Goal: Transaction & Acquisition: Book appointment/travel/reservation

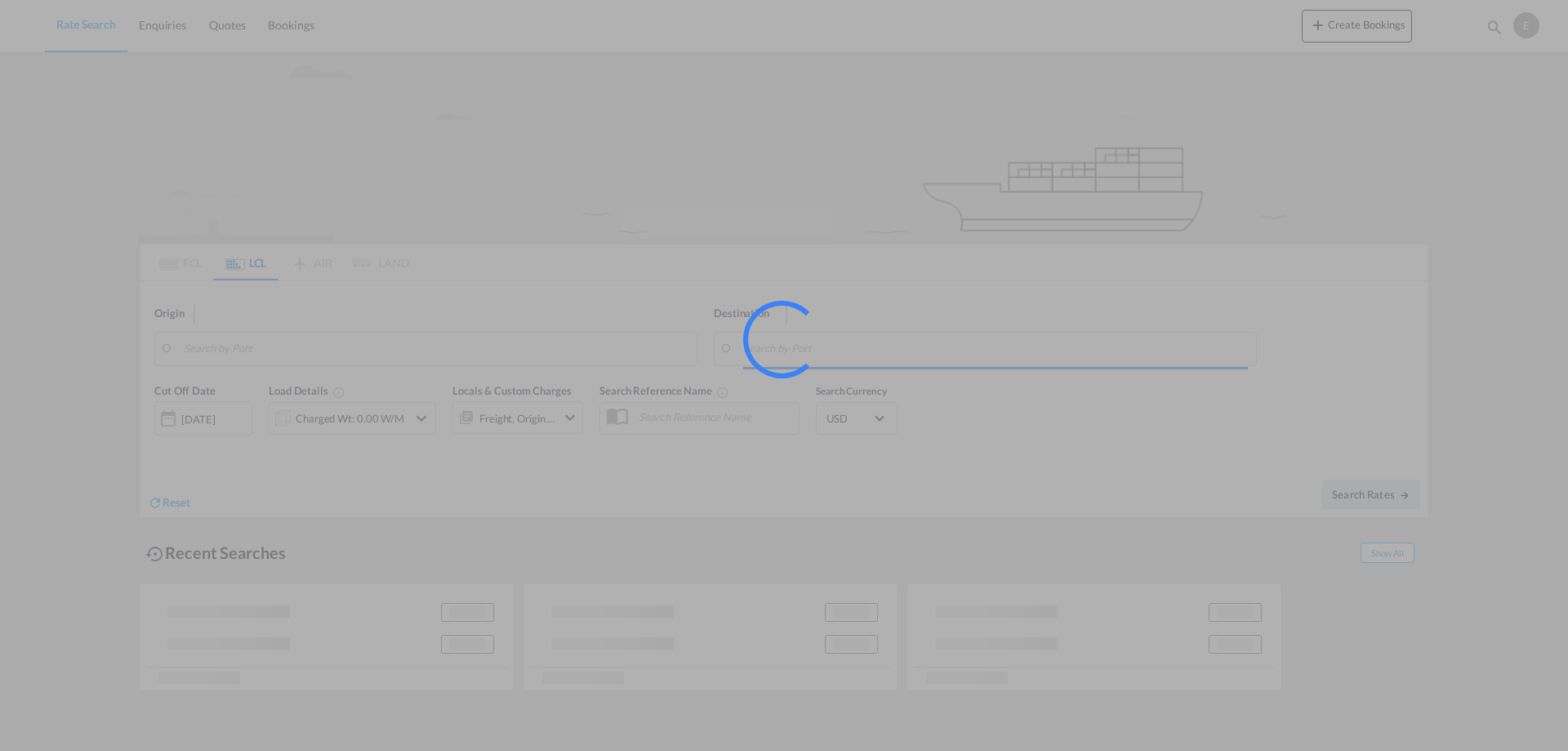
type input "[GEOGRAPHIC_DATA], NOOSL"
type input "Keelung (Chilung), TWKEL"
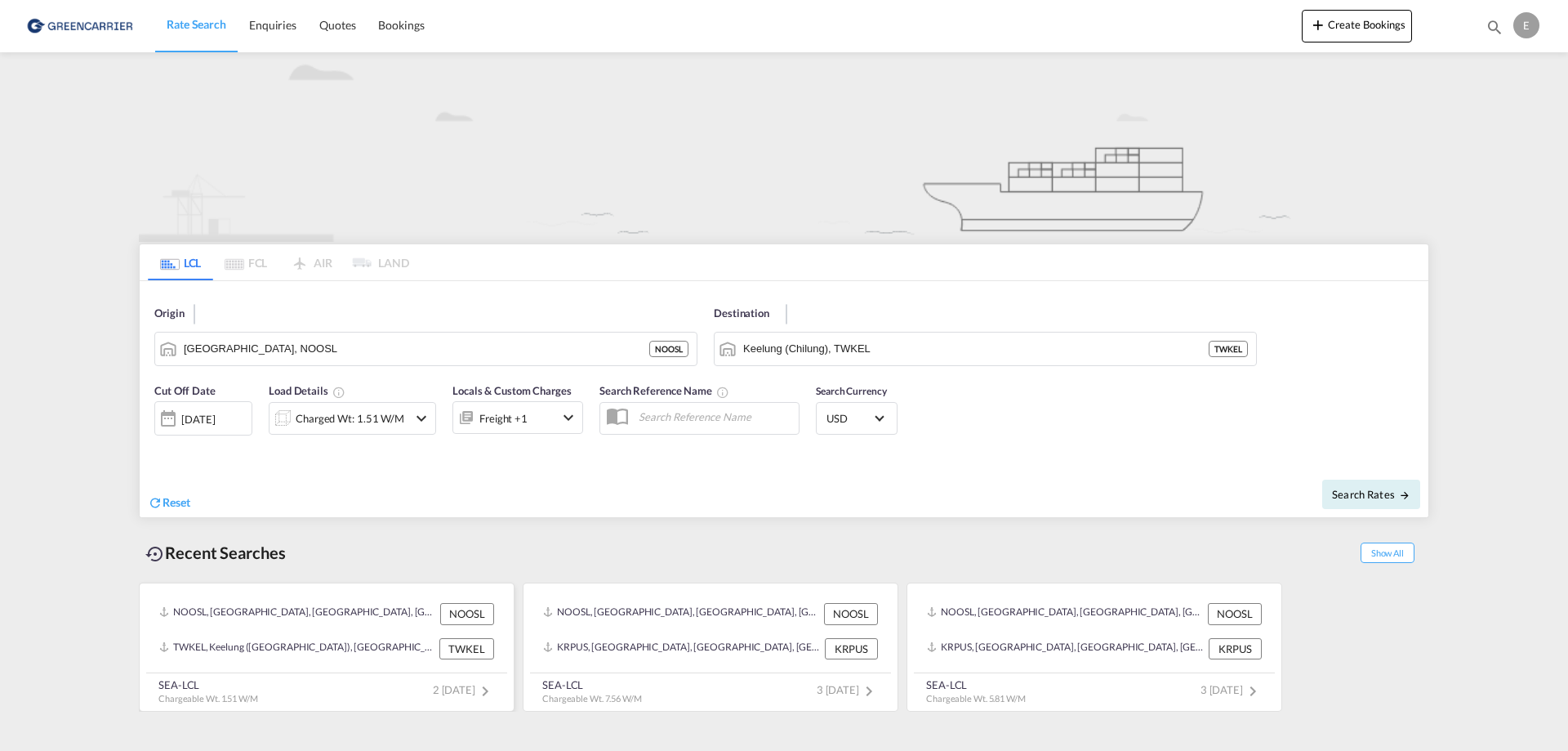
click at [435, 694] on span "2 [DATE]" at bounding box center [464, 689] width 62 height 13
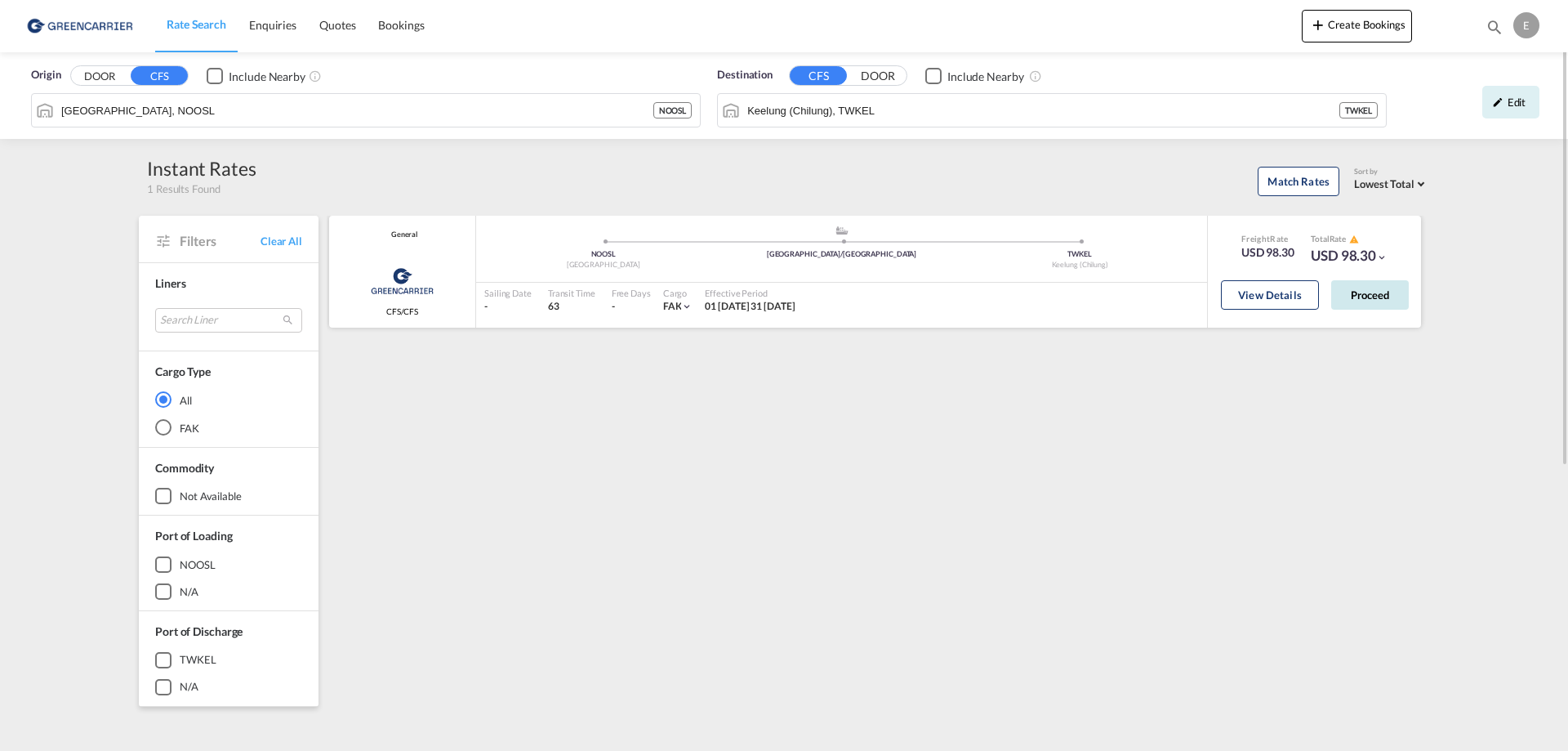
click at [1385, 300] on button "Proceed" at bounding box center [1369, 295] width 77 height 29
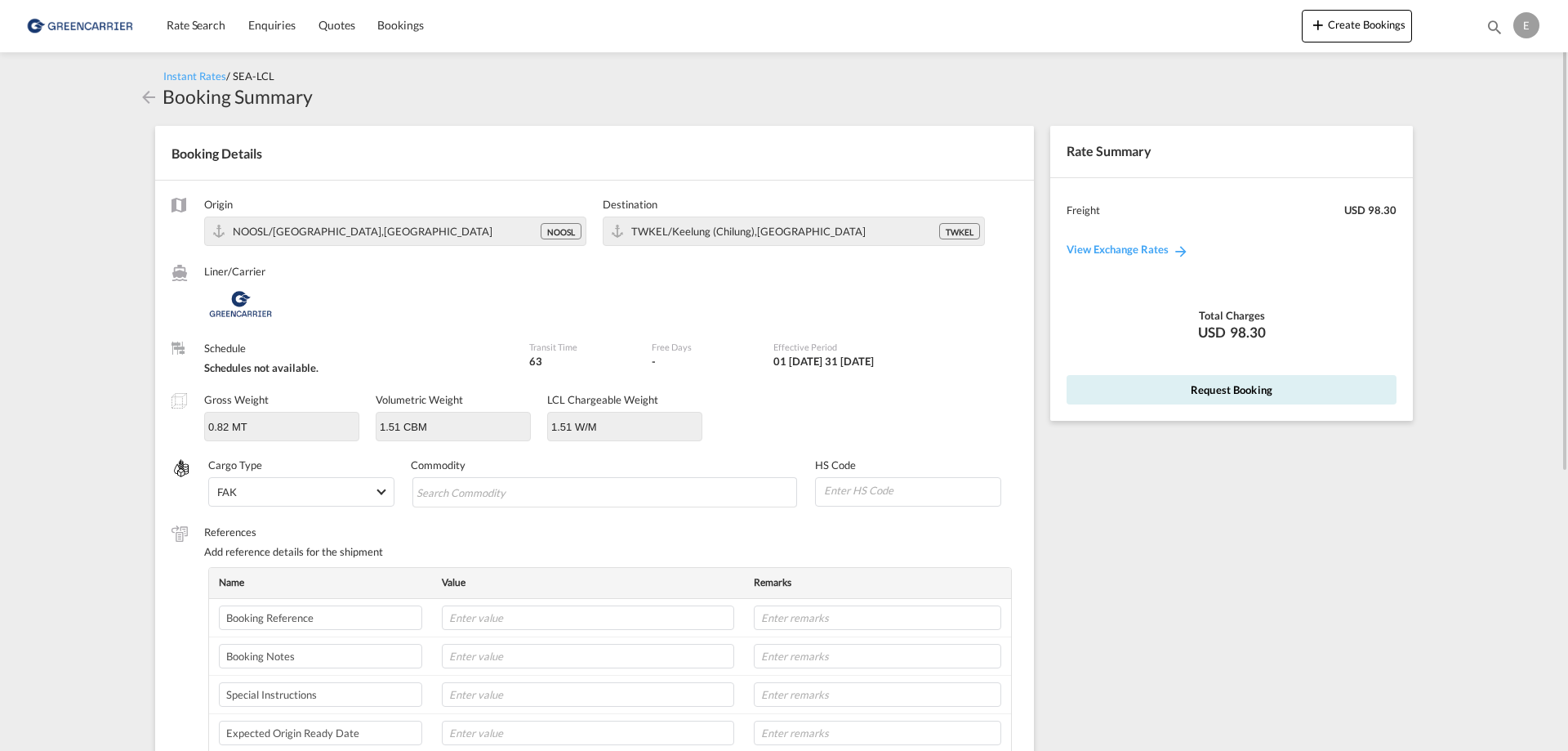
click at [360, 632] on td "Booking Reference" at bounding box center [320, 618] width 223 height 38
click at [537, 622] on input "text" at bounding box center [588, 617] width 292 height 24
click at [497, 477] on md-chips-wrap "Chips container with autocompletion. Enter the text area, type text to search, …" at bounding box center [604, 491] width 385 height 29
click at [505, 619] on input "text" at bounding box center [588, 617] width 292 height 24
paste input "167554"
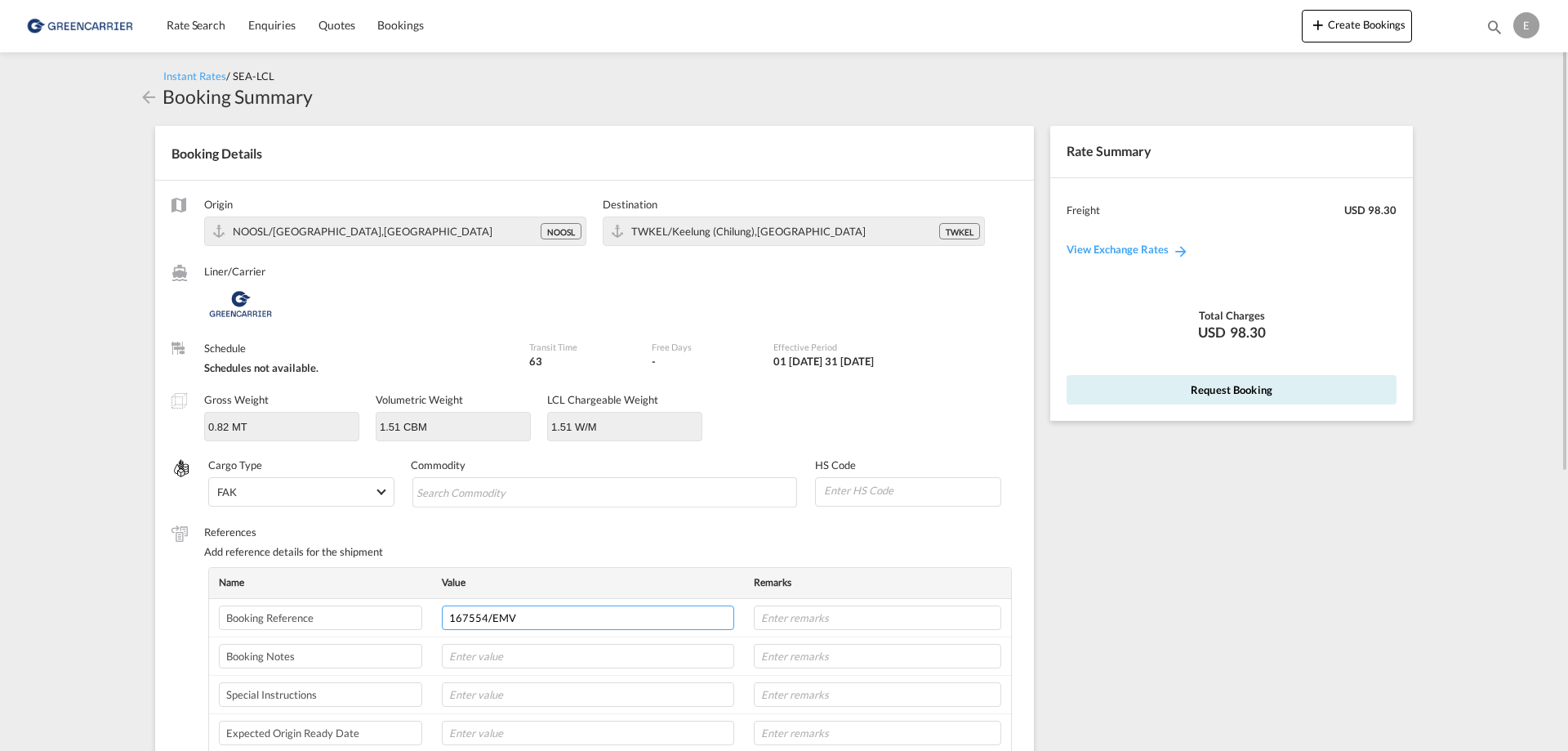
type input "167554/EMV"
click at [708, 495] on md-chips-wrap "Chips container with autocompletion. Enter the text area, type text to search, …" at bounding box center [604, 491] width 385 height 29
type input "[MEDICAL_DATA]"
type input "150420"
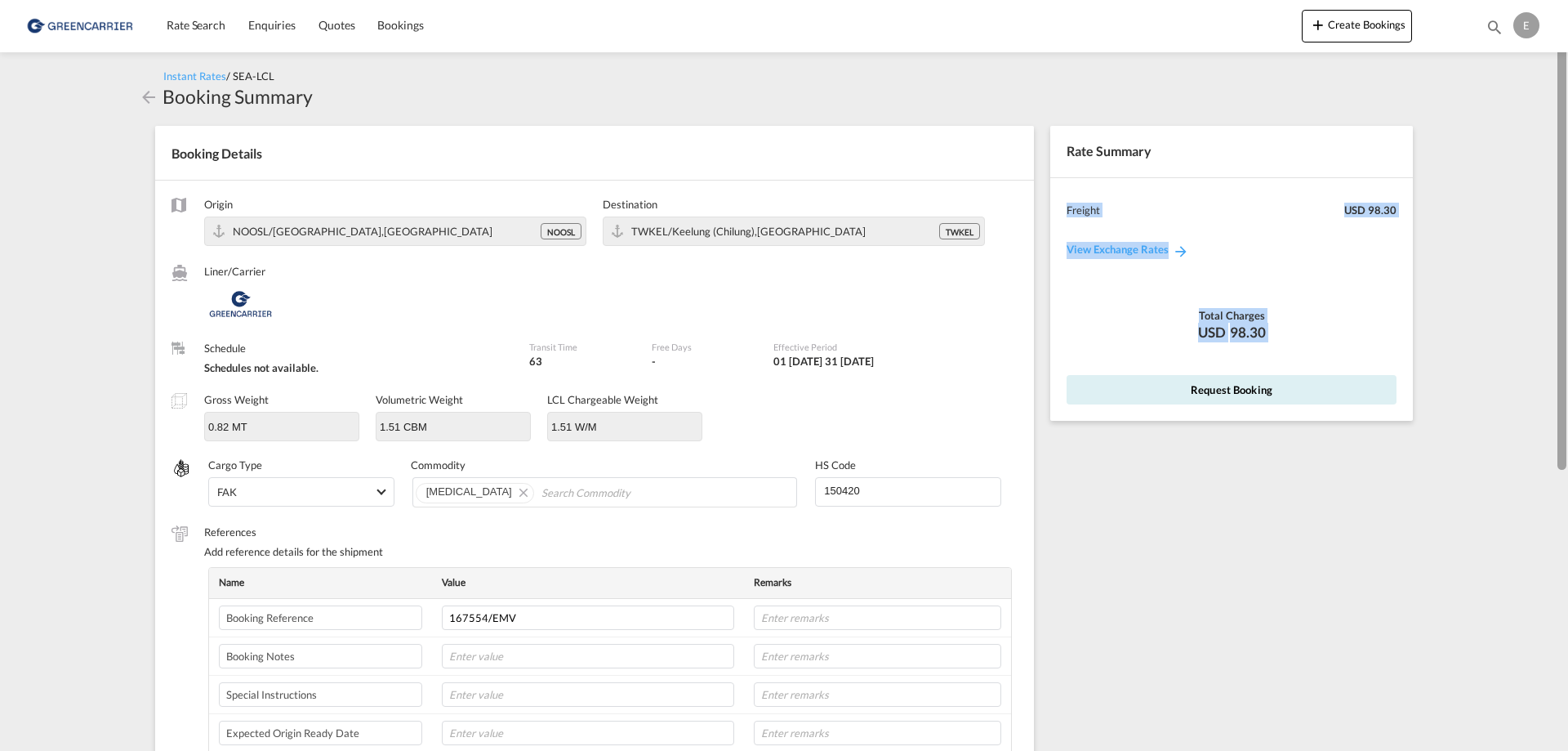
drag, startPoint x: 1562, startPoint y: 162, endPoint x: 1561, endPoint y: 308, distance: 146.0
click at [1561, 308] on md-content "Rate Search Enquiries Quotes Bookings Create Bookings Bookings Quotes Enquiries…" at bounding box center [784, 376] width 1568 height 751
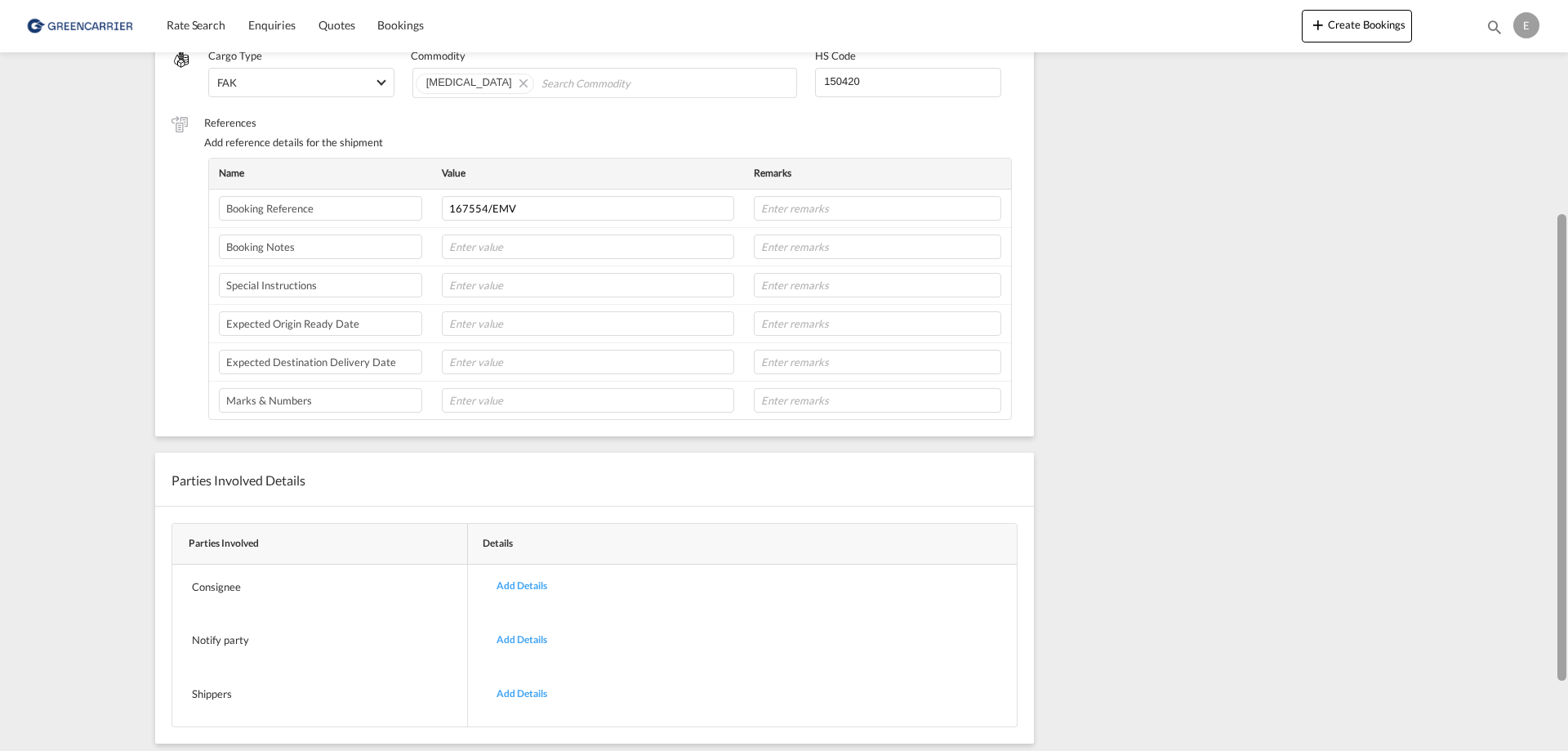
scroll to position [446, 0]
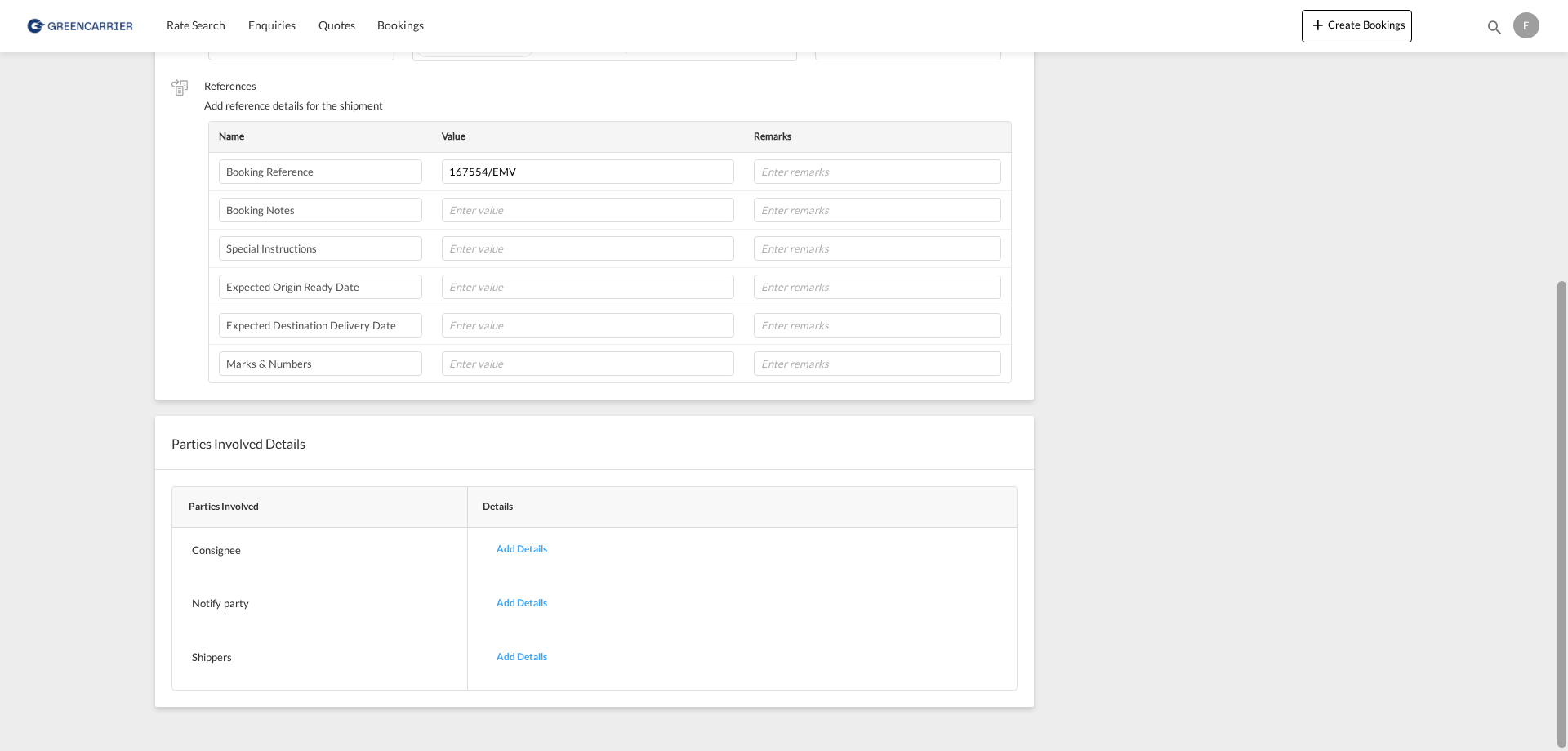
drag, startPoint x: 1560, startPoint y: 326, endPoint x: 1552, endPoint y: 638, distance: 312.1
click at [1552, 638] on md-content "Rate Search Enquiries Quotes Bookings Create Bookings Bookings Quotes Enquiries…" at bounding box center [784, 376] width 1568 height 751
click at [537, 650] on div "Add Details" at bounding box center [522, 657] width 75 height 38
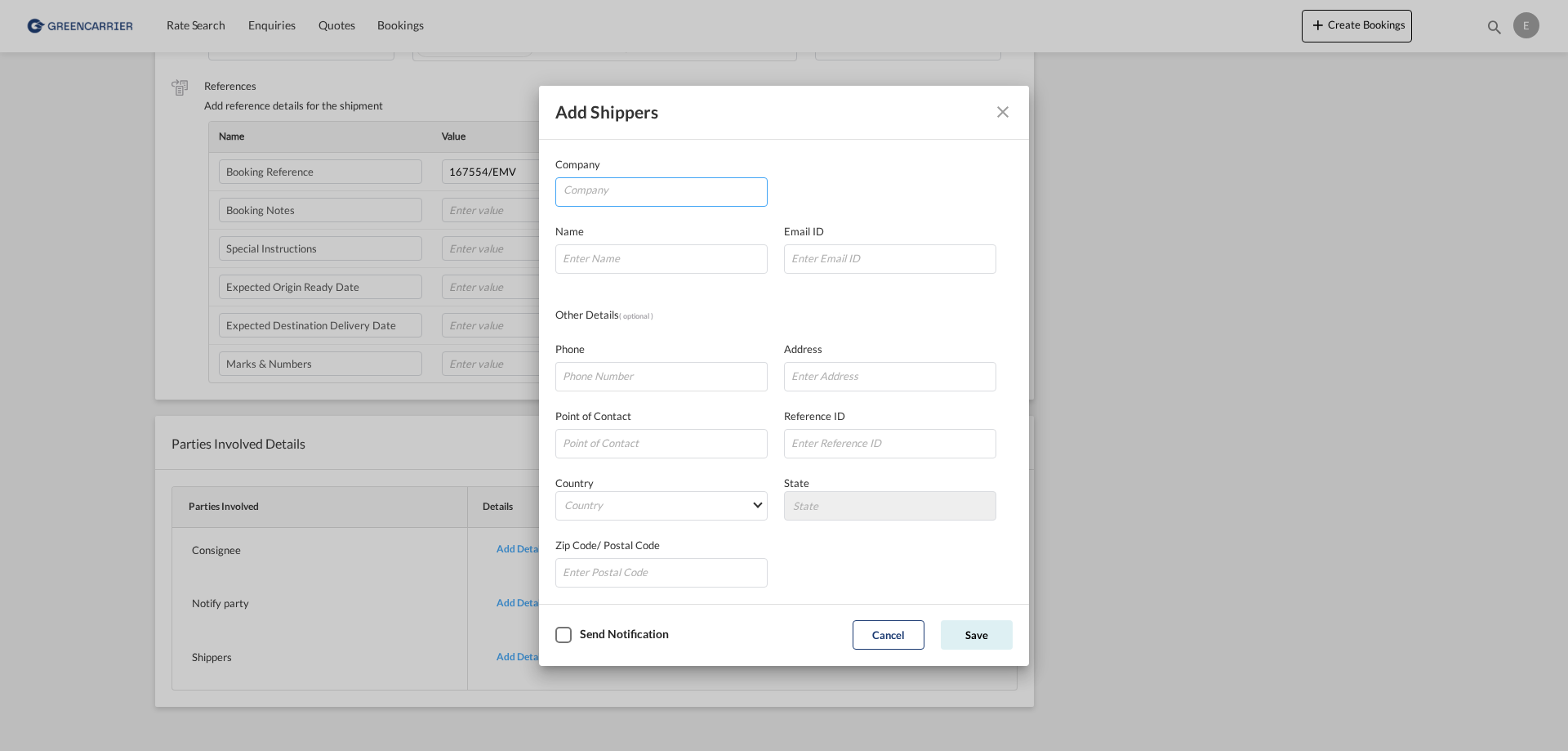
click at [655, 188] on input "Company" at bounding box center [665, 190] width 203 height 24
click at [638, 236] on span "EPAX Norway AS" at bounding box center [618, 230] width 87 height 14
type input "EPAX Norway AS"
type input "[EMAIL_ADDRESS][DOMAIN_NAME]"
type input "+70135960"
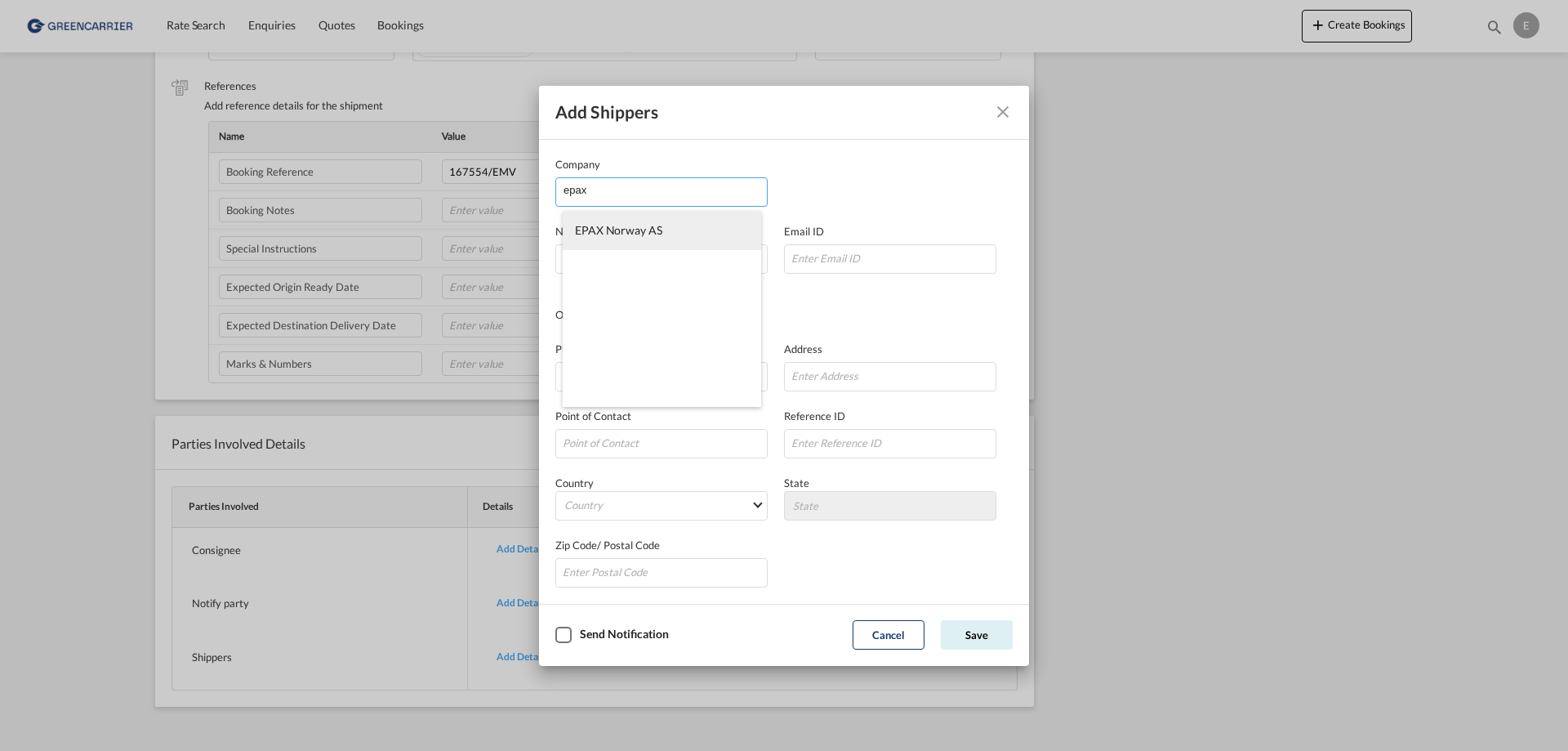
type input "[STREET_ADDRESS]"
type input "6006"
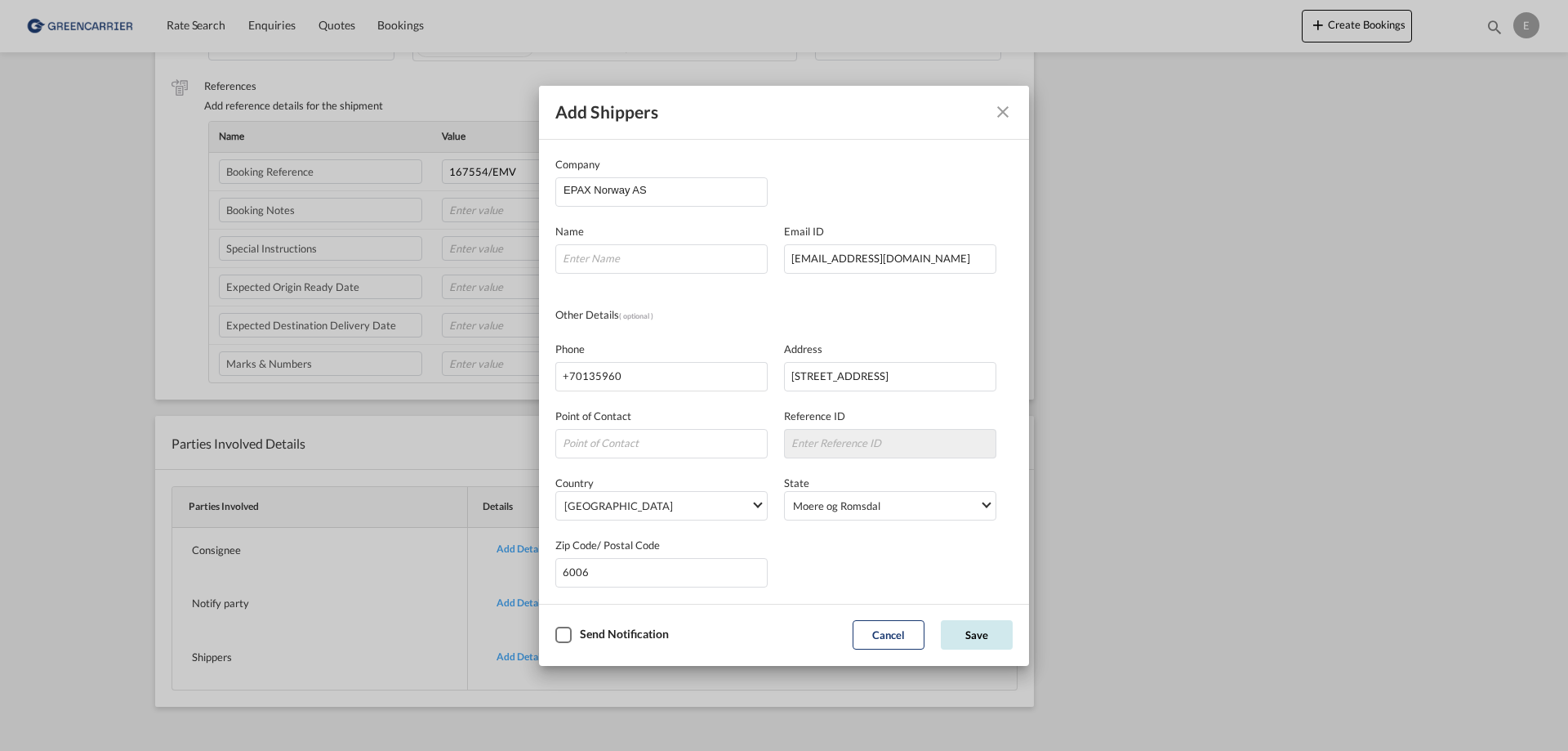
click at [980, 632] on button "Save" at bounding box center [976, 634] width 72 height 29
click at [618, 268] on input "Company Name Email ..." at bounding box center [661, 258] width 212 height 29
type input "EPAX Norway AS"
click at [975, 640] on button "Save" at bounding box center [976, 634] width 72 height 29
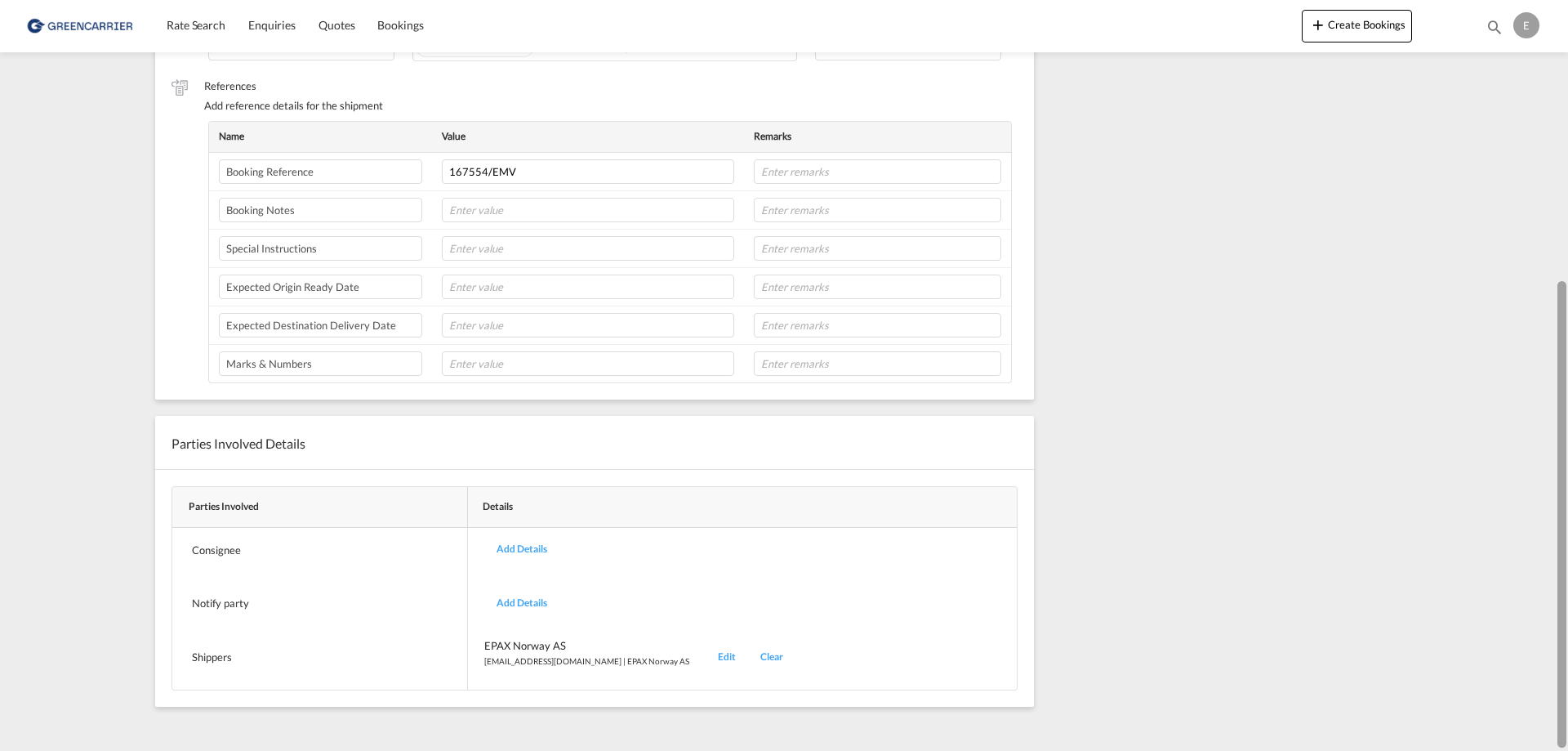
drag, startPoint x: 1567, startPoint y: 409, endPoint x: 1567, endPoint y: 125, distance: 284.0
click at [1567, 117] on div at bounding box center [1566, 376] width 3 height 744
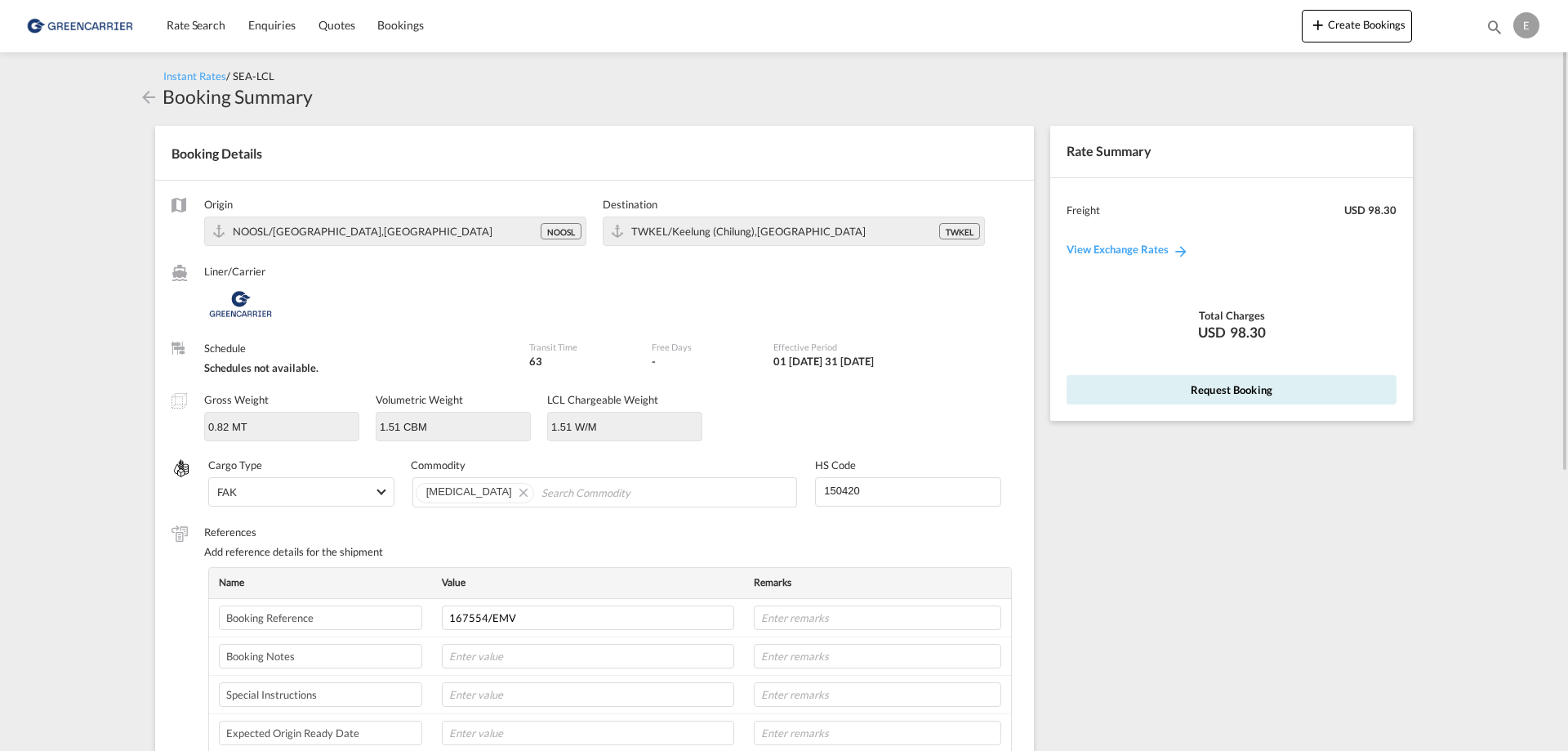
drag, startPoint x: 1567, startPoint y: 134, endPoint x: 1558, endPoint y: 540, distance: 406.1
click at [1558, 540] on md-content "Rate Search Enquiries Quotes Bookings Create Bookings Bookings Quotes Enquiries…" at bounding box center [784, 376] width 1568 height 751
drag, startPoint x: 1561, startPoint y: 459, endPoint x: 1563, endPoint y: 656, distance: 197.0
click at [1563, 656] on md-content "Rate Search Enquiries Quotes Bookings Create Bookings Bookings Quotes Enquiries…" at bounding box center [784, 376] width 1568 height 751
click at [1297, 398] on button "Request Booking" at bounding box center [1231, 389] width 330 height 29
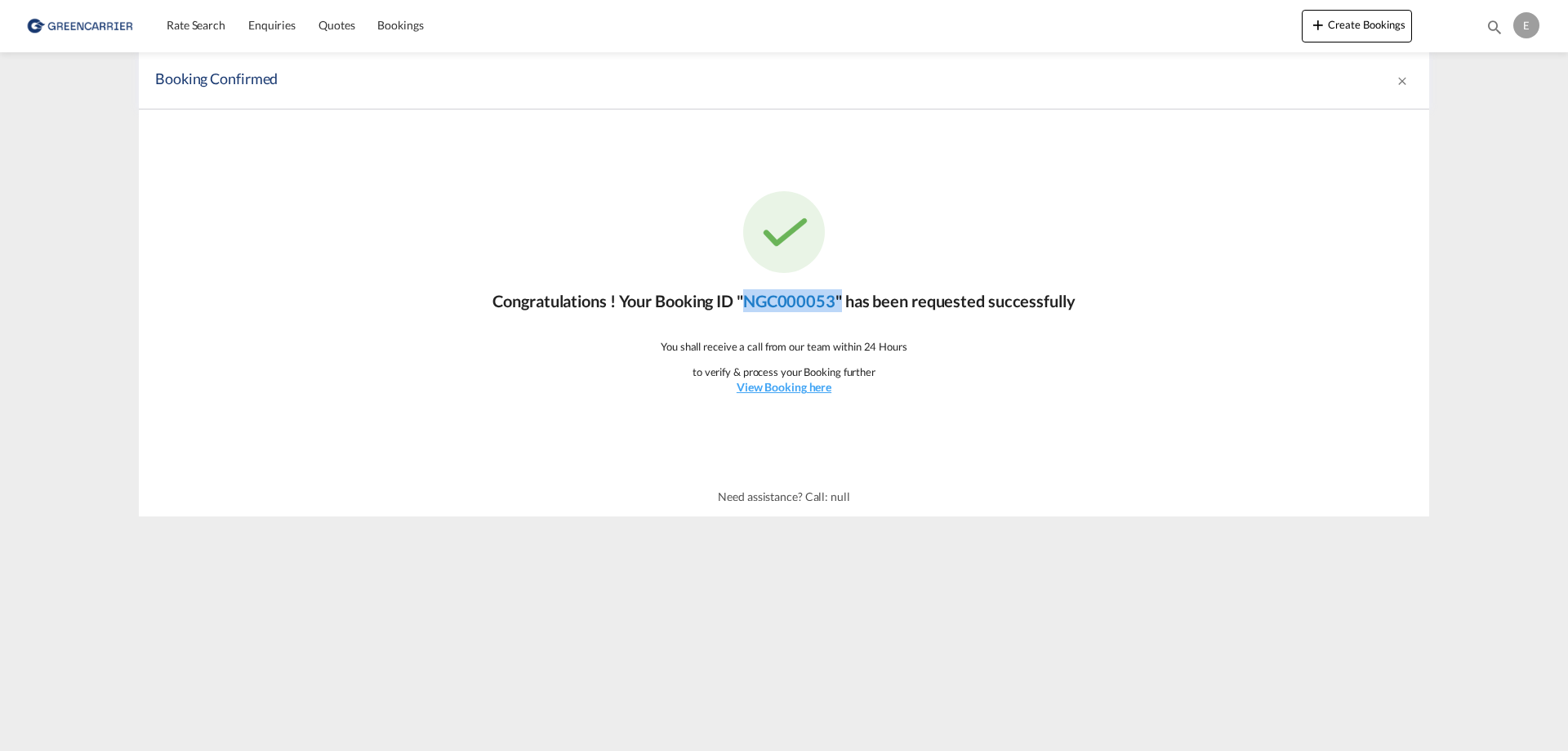
drag, startPoint x: 845, startPoint y: 305, endPoint x: 750, endPoint y: 305, distance: 95.0
click at [750, 305] on p "Congratulations ! Your Booking ID " NGC000053 " has been requested successfully" at bounding box center [784, 300] width 583 height 22
copy p "NGC000053 ""
click at [62, 33] on img at bounding box center [79, 26] width 110 height 37
click at [67, 27] on img at bounding box center [79, 26] width 110 height 37
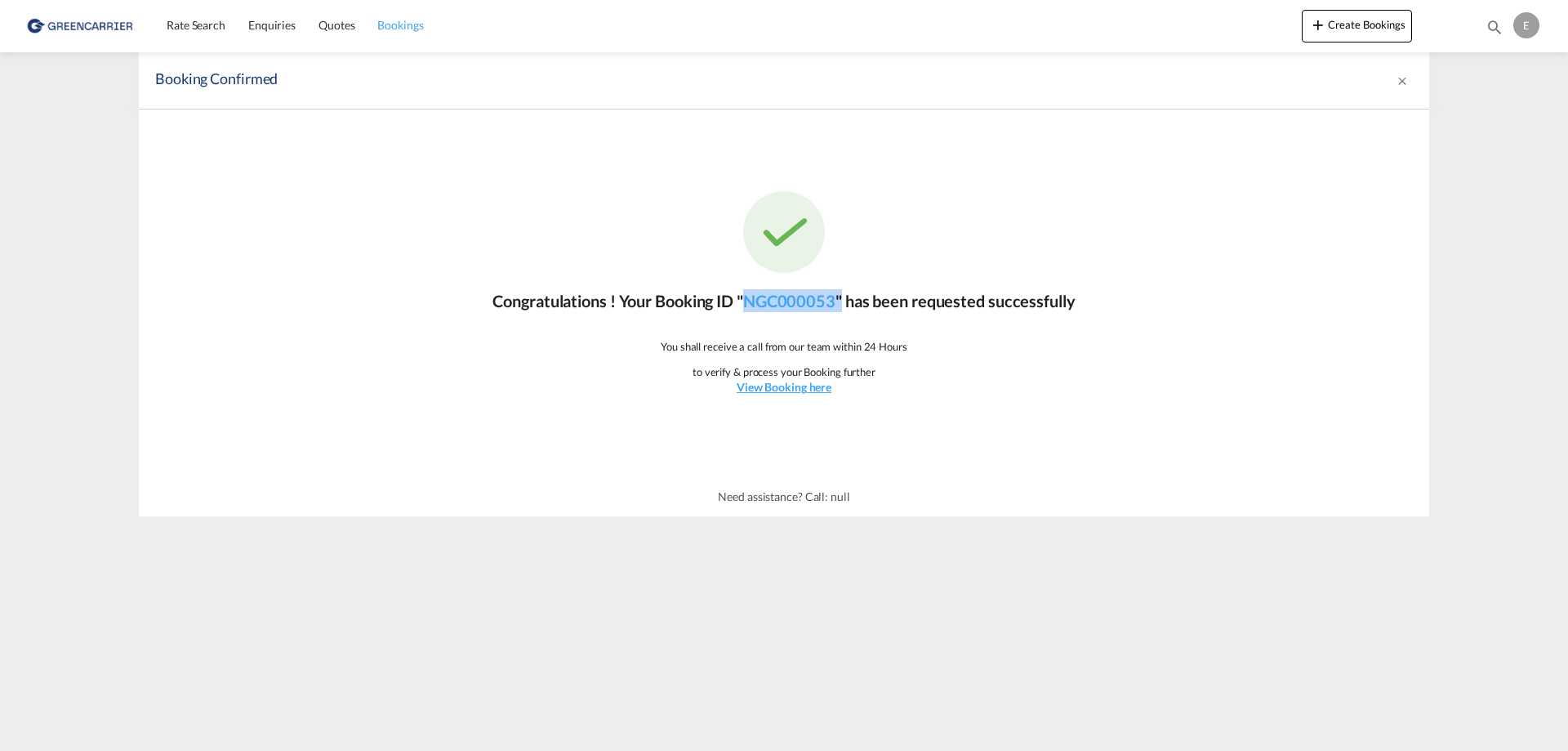
click at [394, 36] on link "Bookings" at bounding box center [400, 26] width 68 height 53
